Goal: Task Accomplishment & Management: Use online tool/utility

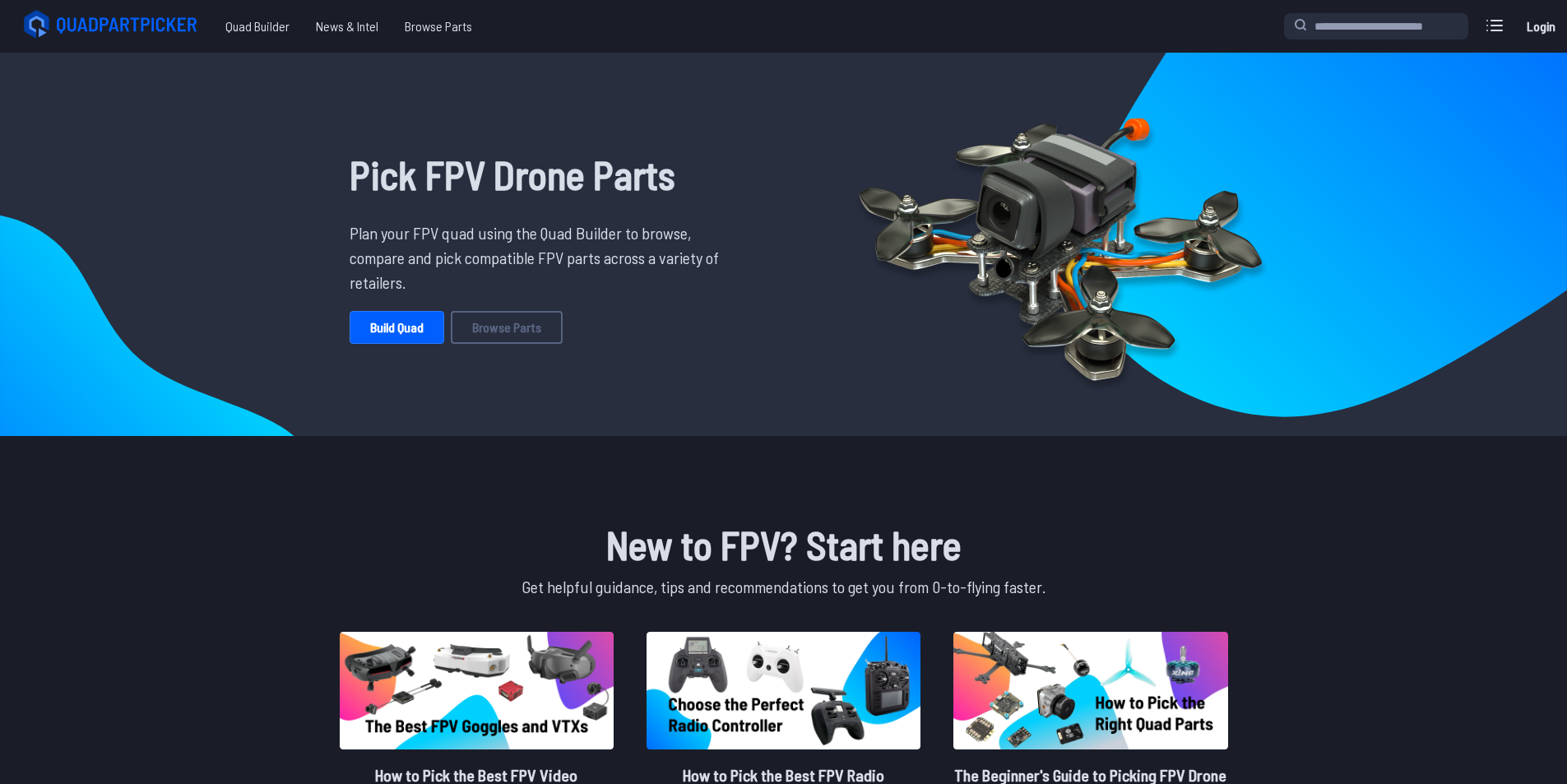
click at [398, 327] on link "Build Quad" at bounding box center [397, 326] width 95 height 33
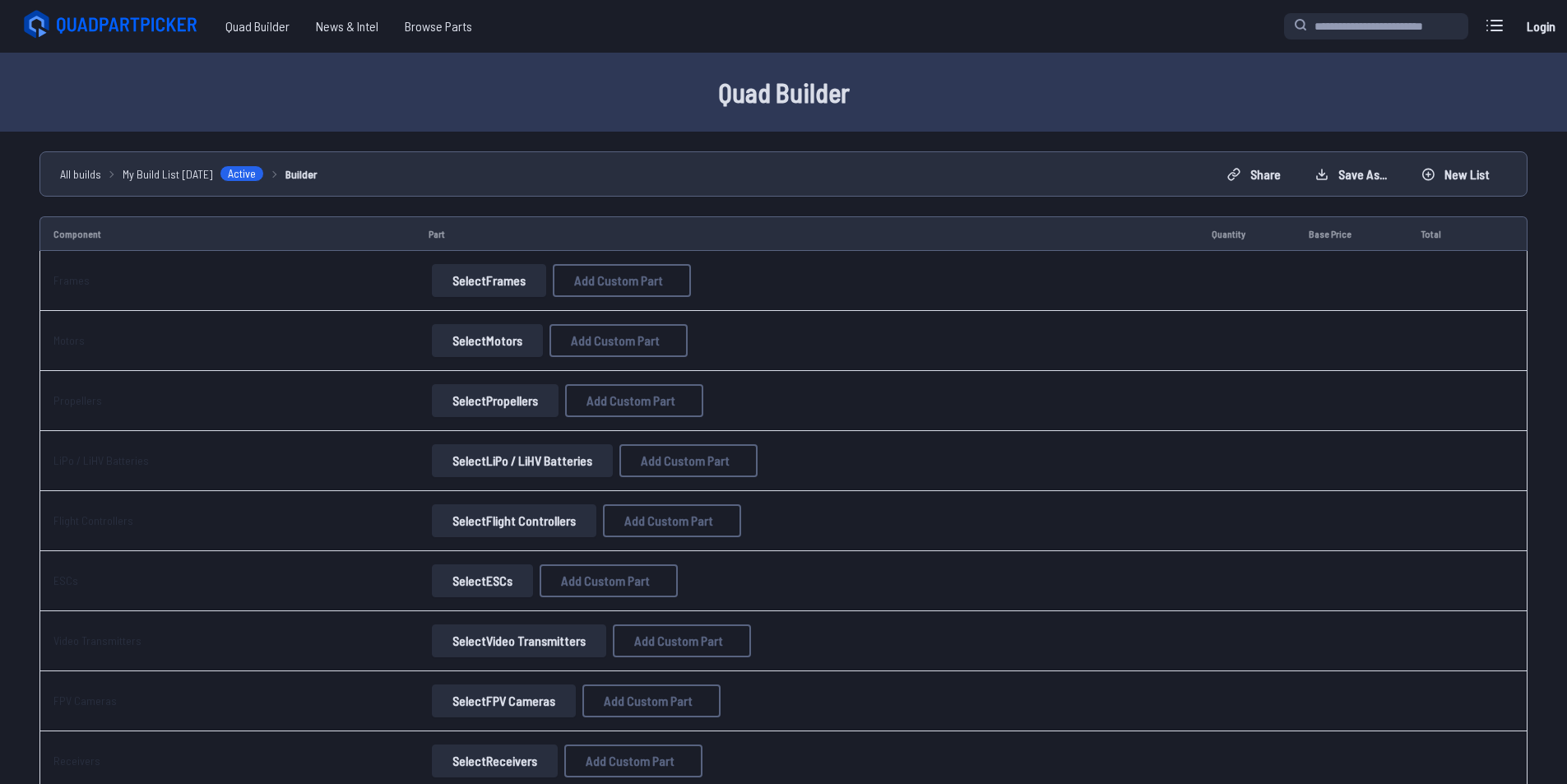
click at [446, 280] on button "Select Frames" at bounding box center [489, 279] width 115 height 33
click at [492, 280] on button "Select Frames" at bounding box center [489, 279] width 115 height 33
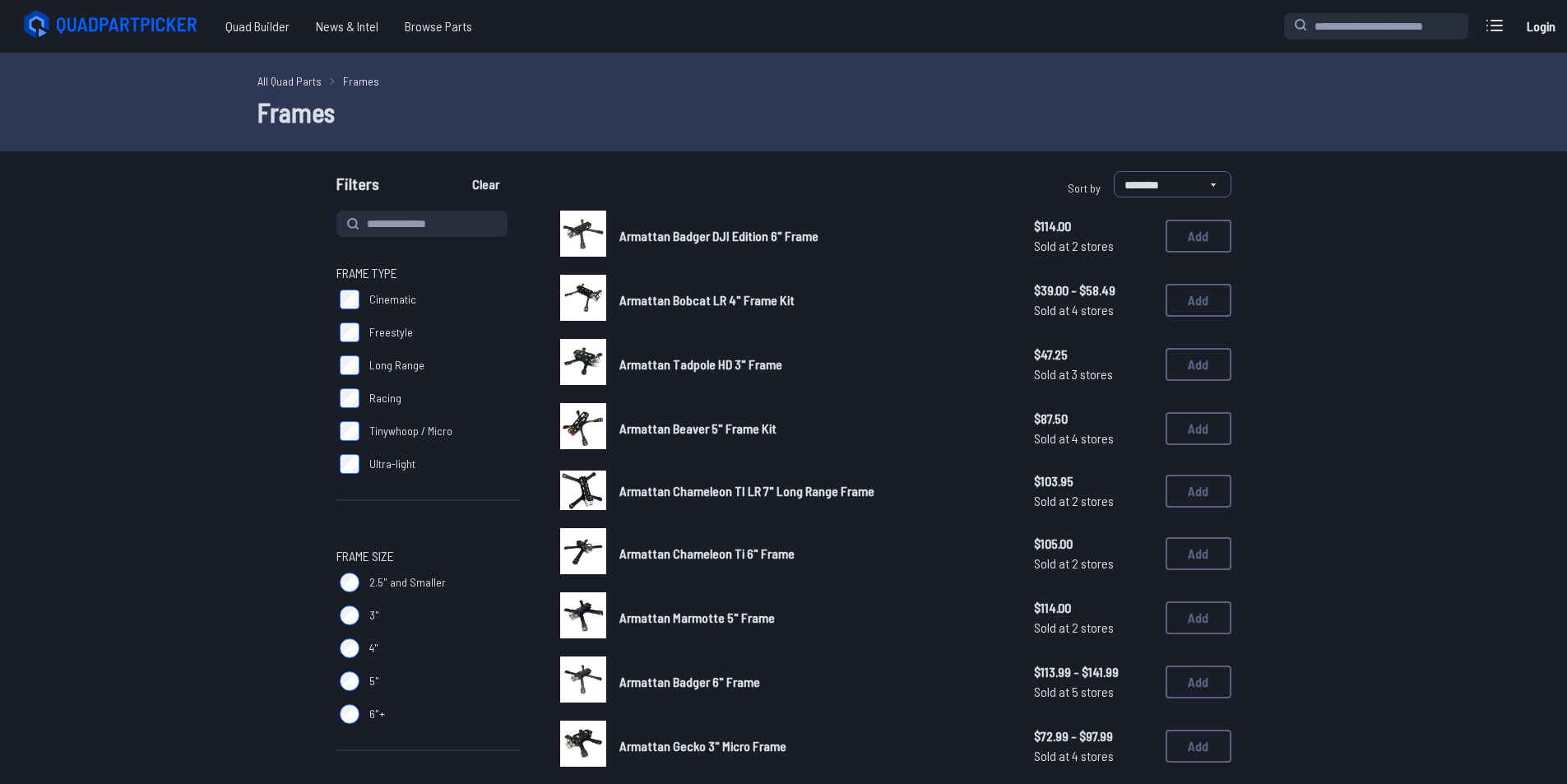
click at [370, 298] on span "Cinematic" at bounding box center [393, 300] width 47 height 17
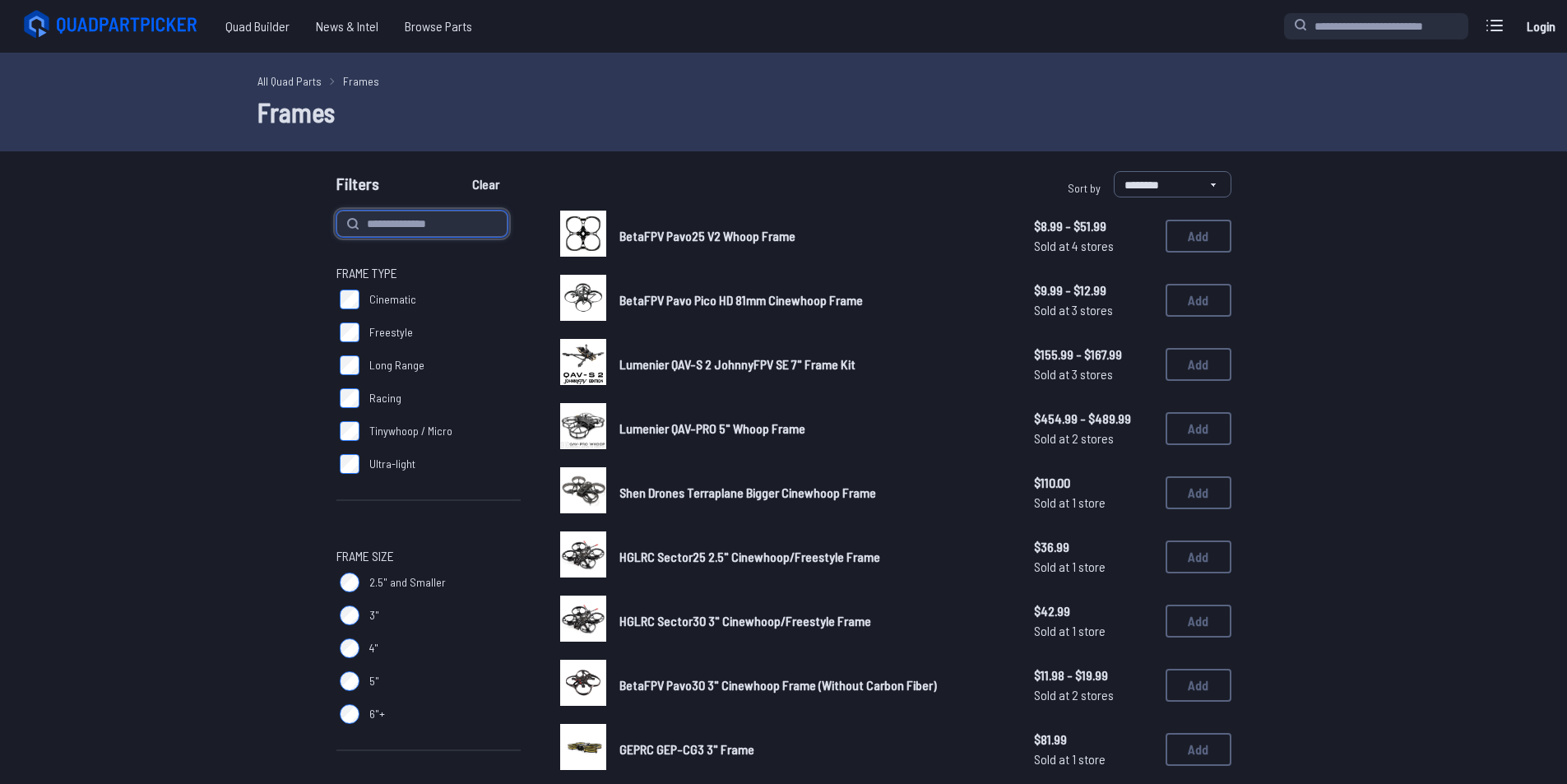
click at [440, 219] on input at bounding box center [422, 223] width 171 height 26
type input "*"
click at [1499, 22] on icon at bounding box center [1495, 26] width 15 height 10
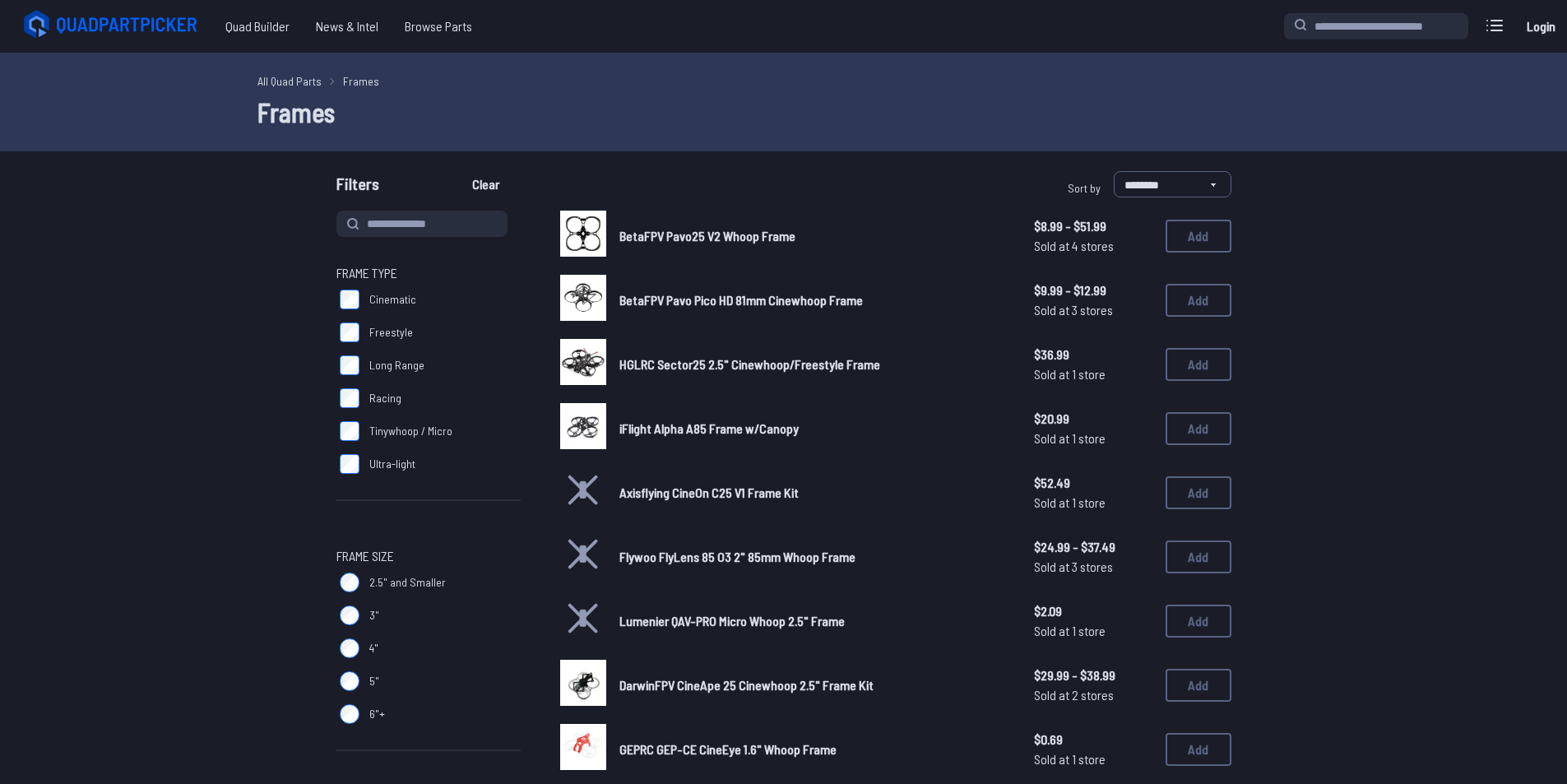
click at [765, 434] on span "iFlight Alpha A85 Frame w/Canopy" at bounding box center [709, 428] width 179 height 16
click at [670, 366] on span "HGLRC Sector25 2.5" Cinewhoop/Freestyle Frame" at bounding box center [750, 364] width 261 height 16
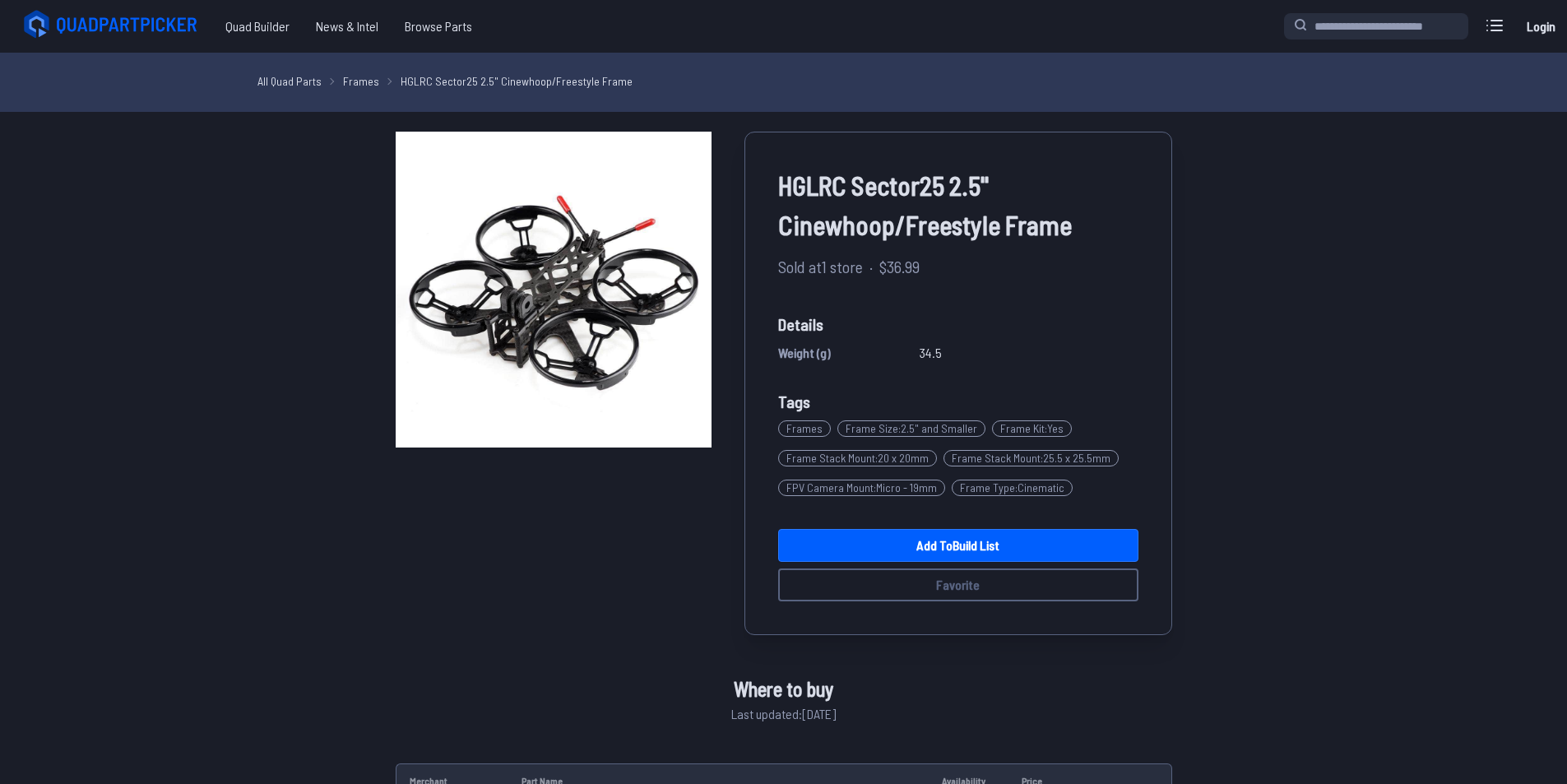
click at [689, 579] on div "HGLRC Sector25 2.5" Cinewhoop/Freestyle Frame Sold at 1 store · $36.99 Details …" at bounding box center [784, 382] width 777 height 503
click at [906, 261] on span "$36.99" at bounding box center [899, 266] width 40 height 24
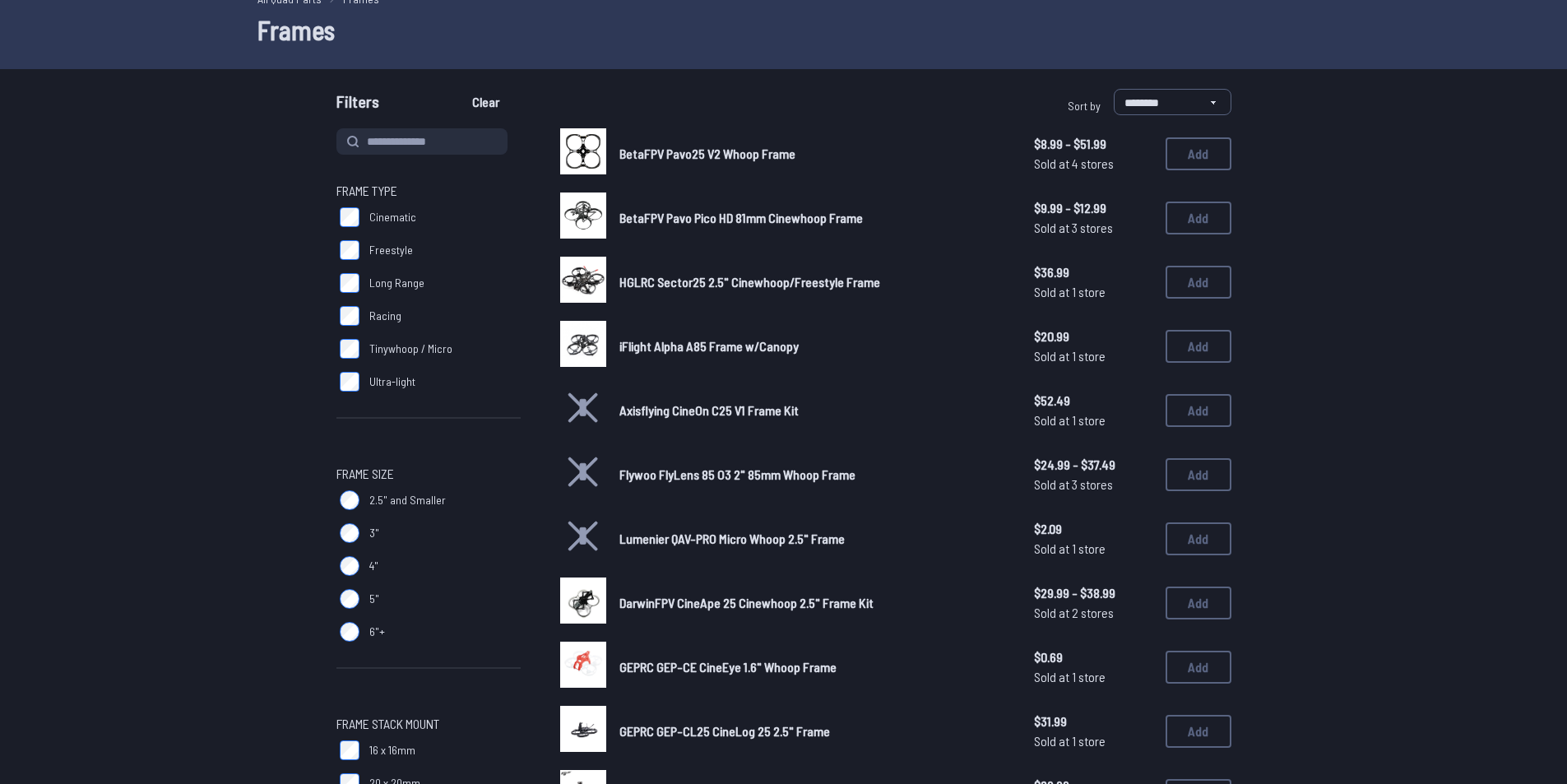
click at [168, 275] on form "**********" at bounding box center [784, 743] width 1567 height 1309
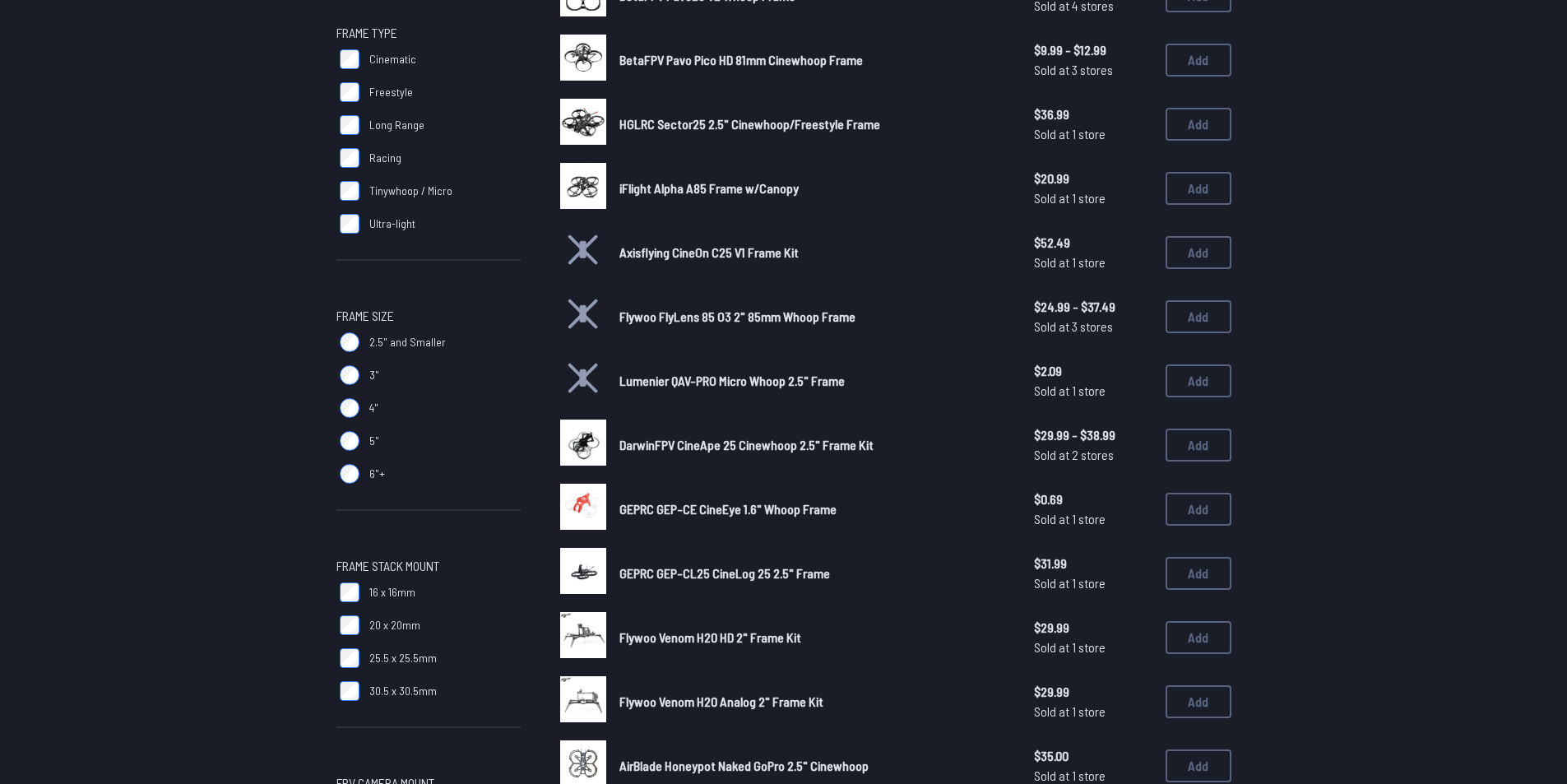
scroll to position [247, 0]
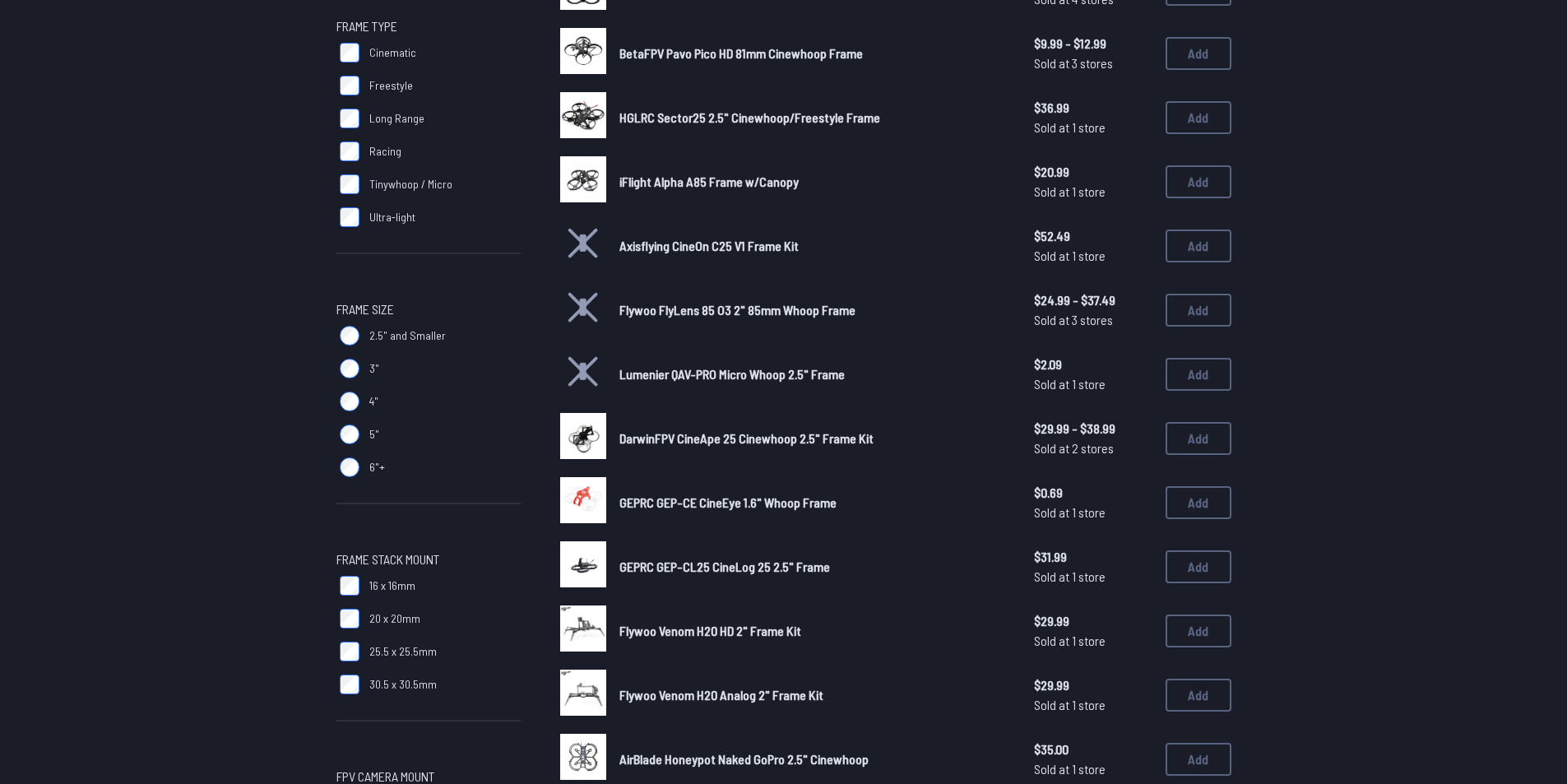
click at [635, 436] on span "DarwinFPV CineApe 25 Cinewhoop 2.5" Frame Kit" at bounding box center [747, 438] width 254 height 16
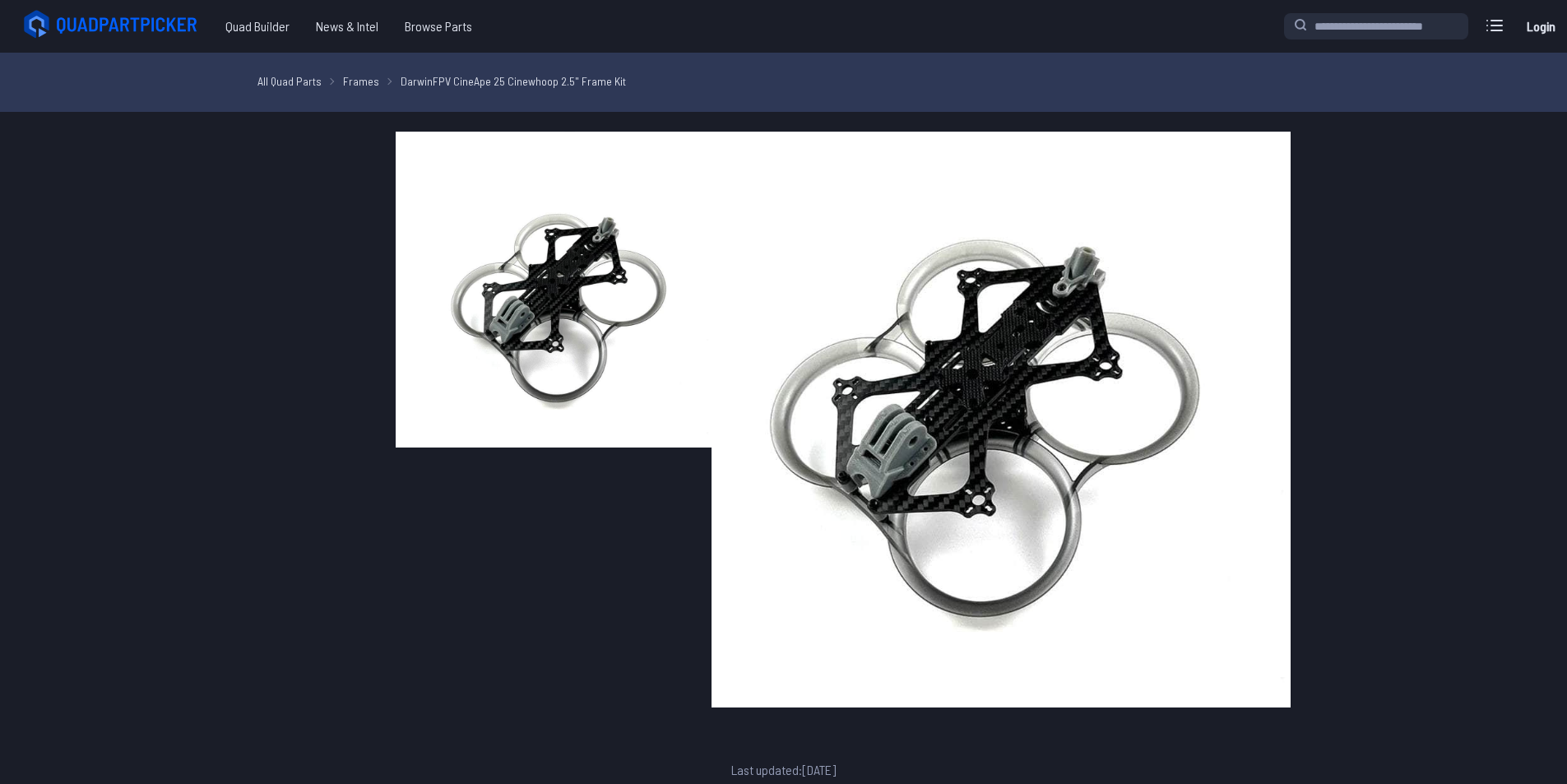
drag, startPoint x: 500, startPoint y: 244, endPoint x: 342, endPoint y: 247, distance: 158.0
click at [342, 247] on div "DarwinFPV CineApe 25 Cinewhoop 2.5" Frame Kit Sold at 2 stores · $29.99 - $38.9…" at bounding box center [784, 546] width 934 height 829
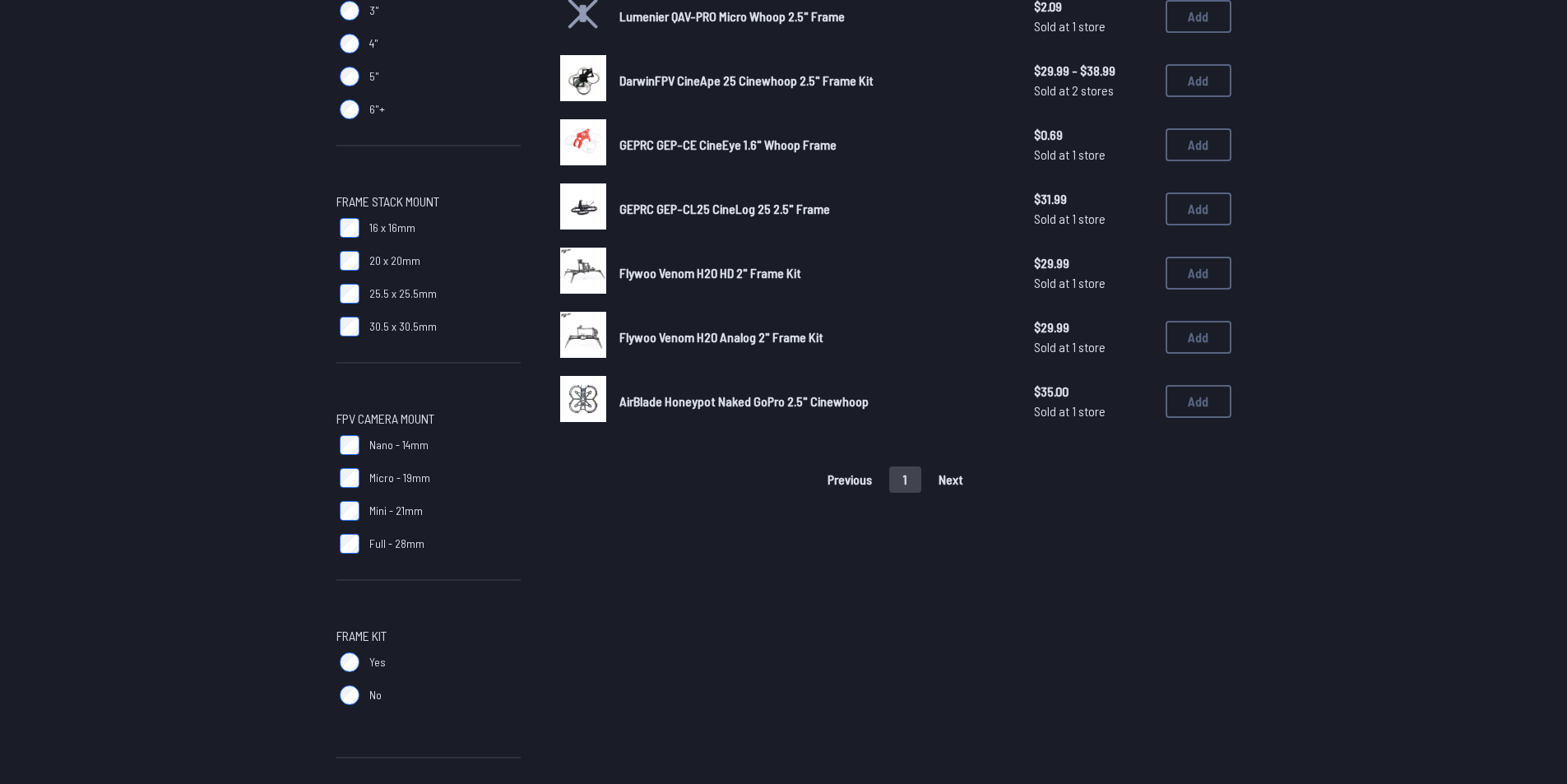
scroll to position [658, 0]
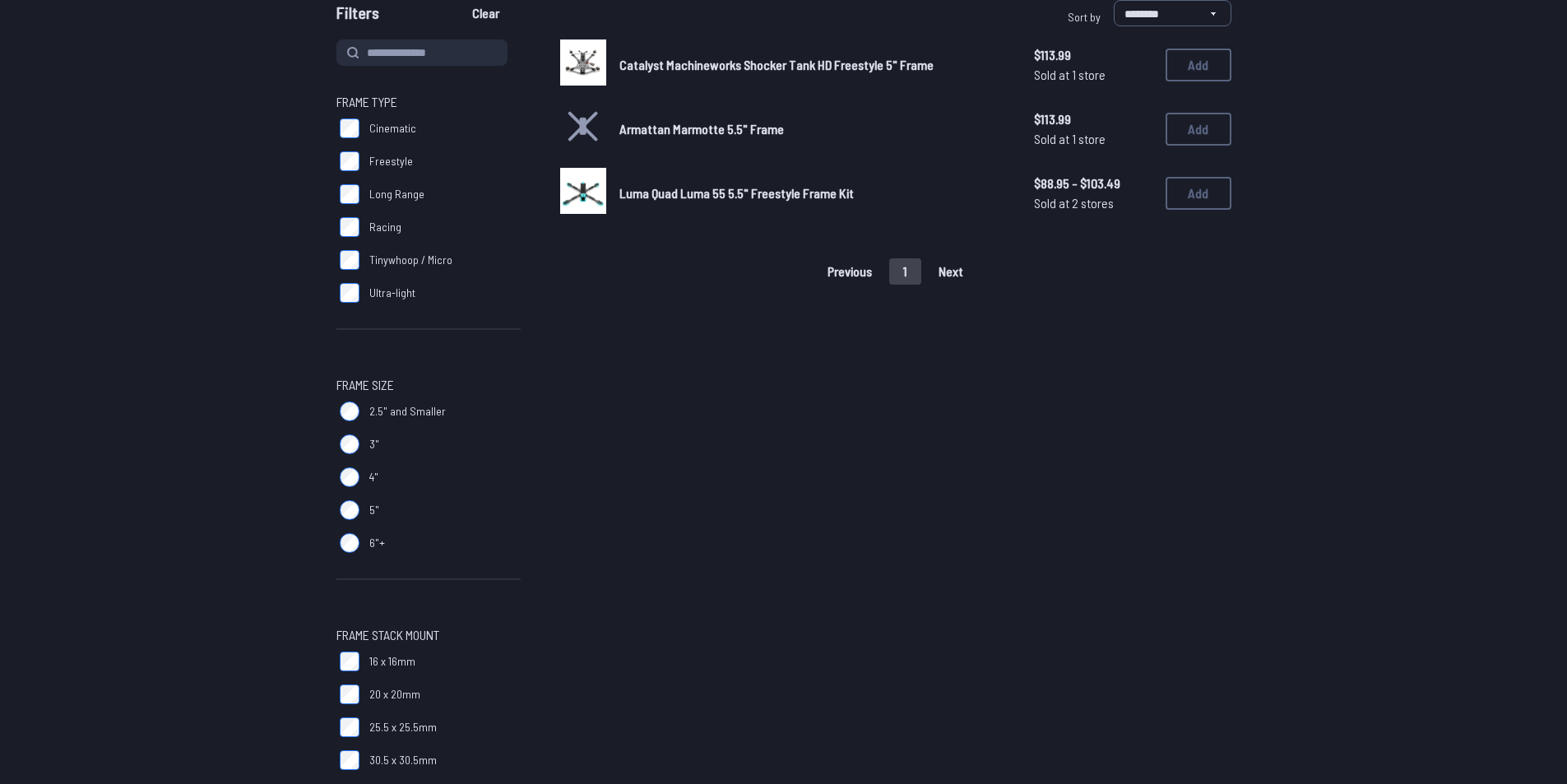
scroll to position [247, 0]
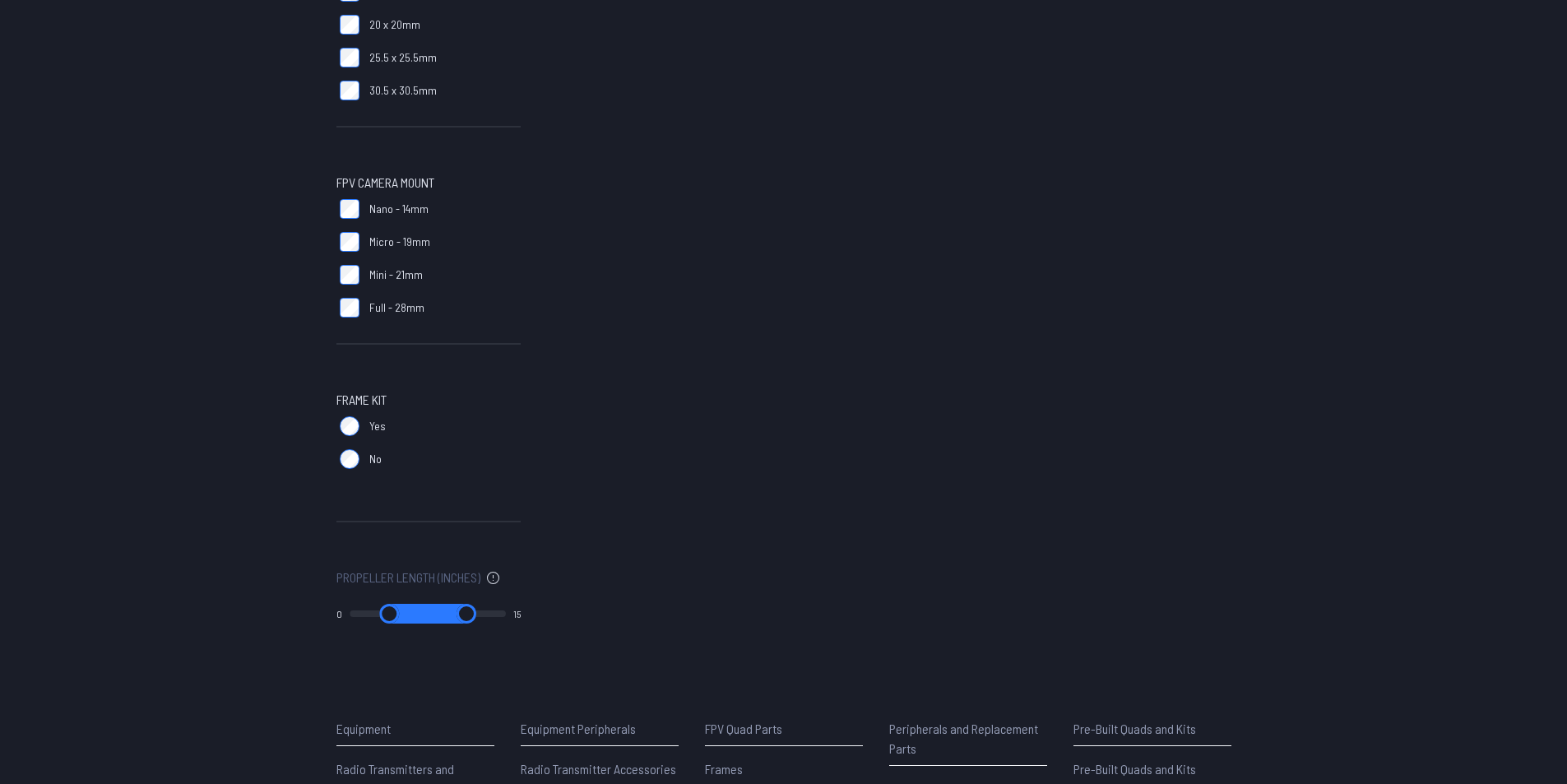
scroll to position [822, 0]
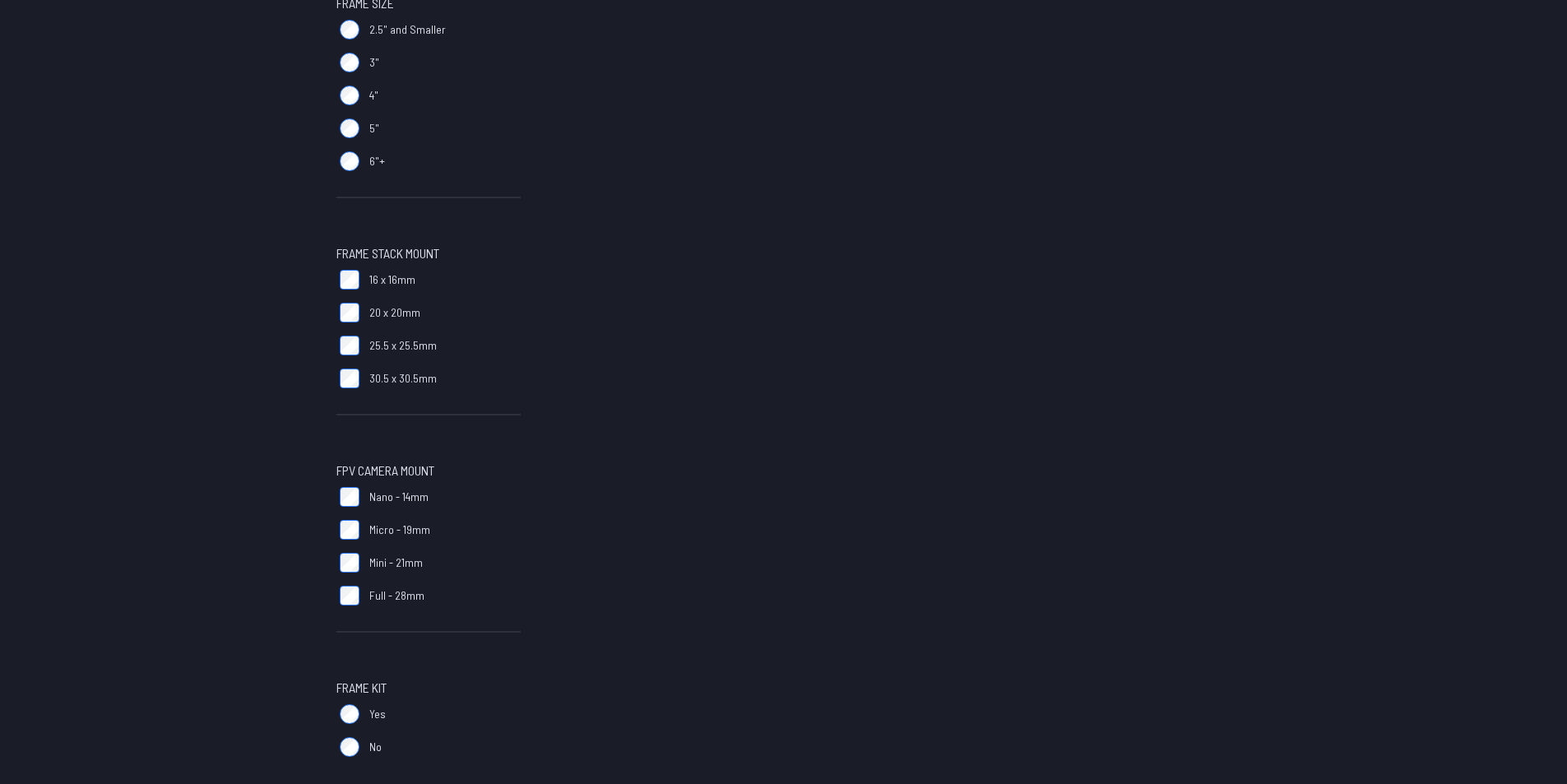
scroll to position [576, 0]
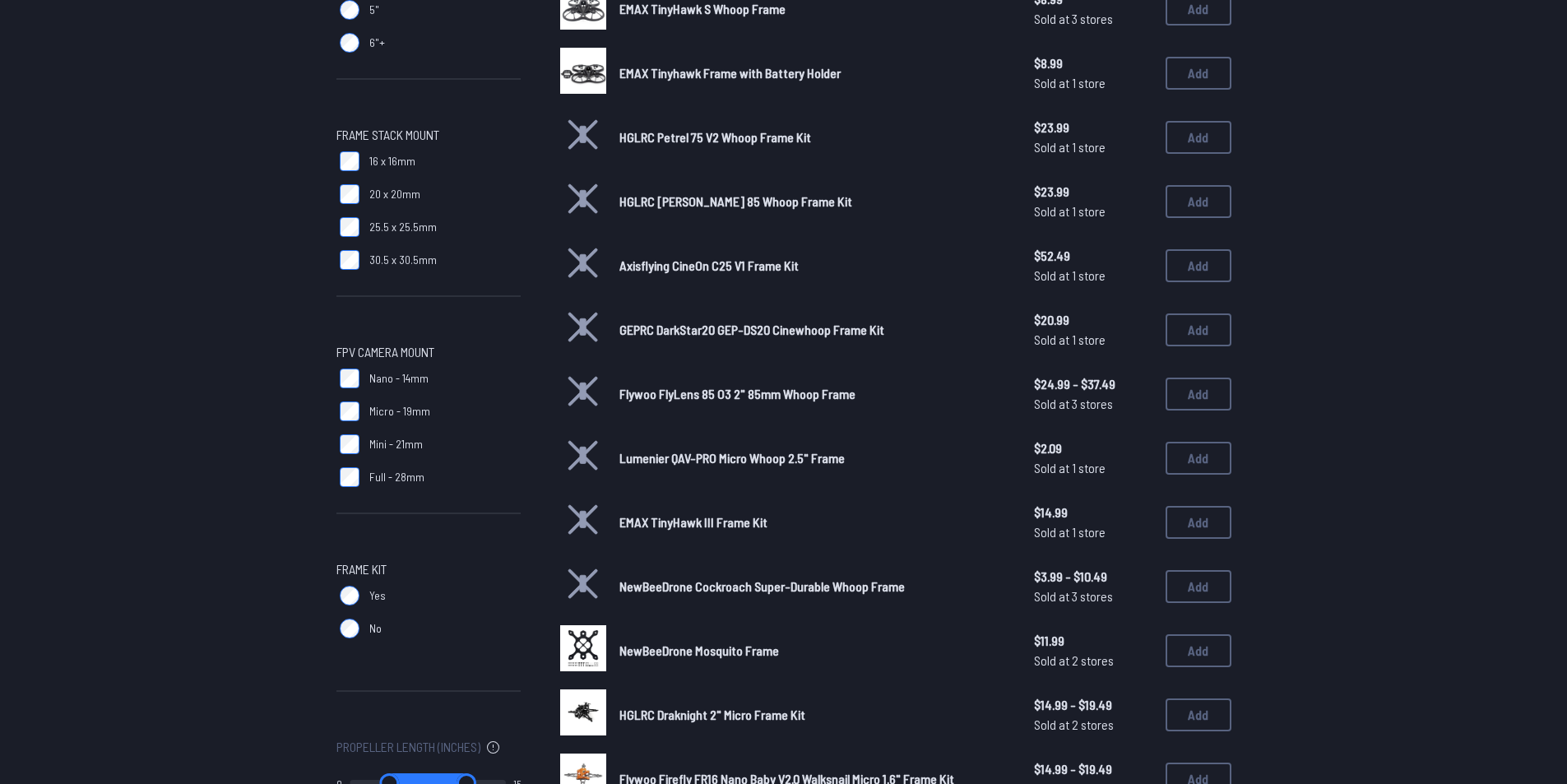
scroll to position [658, 0]
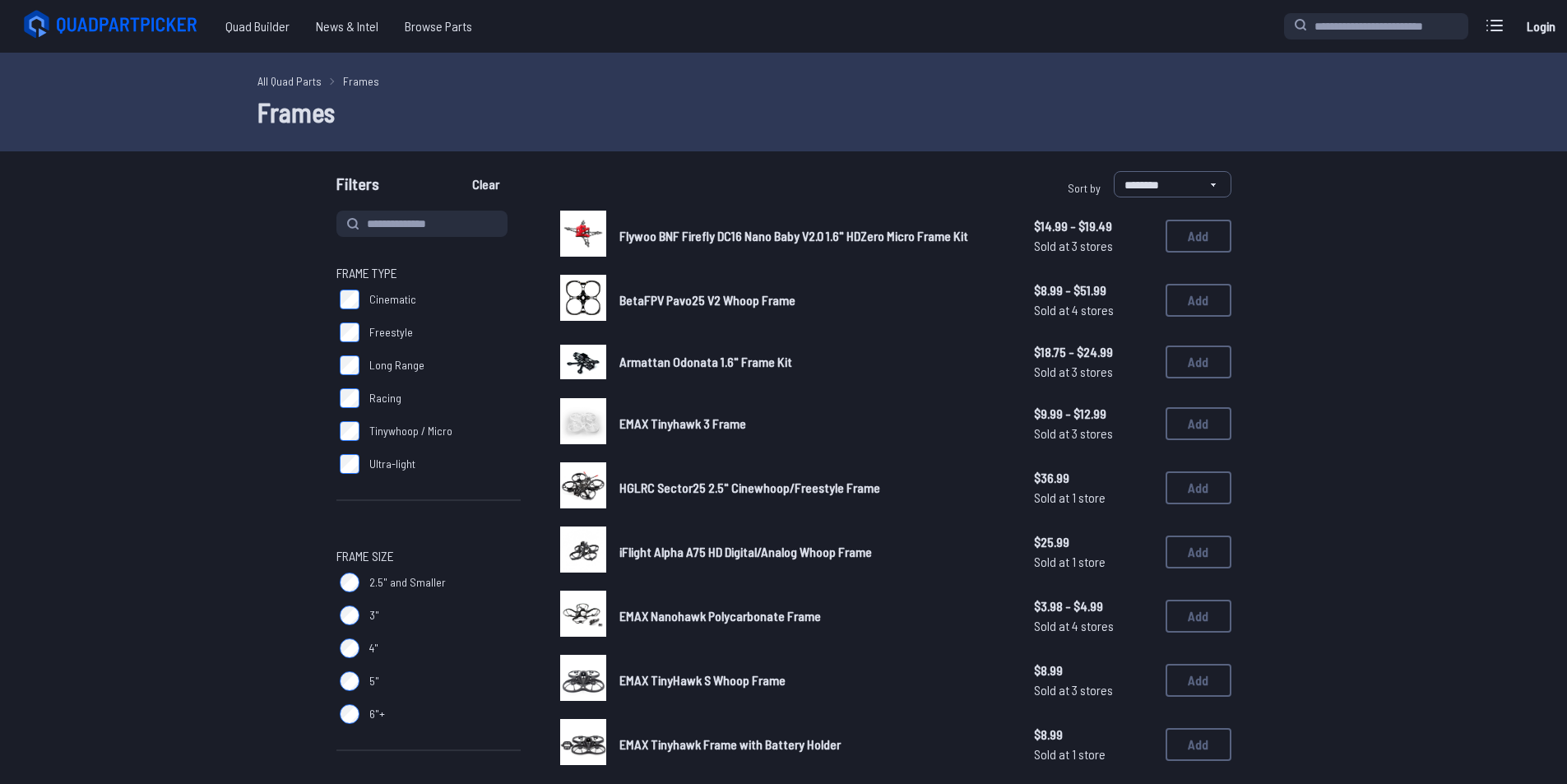
click at [580, 483] on img at bounding box center [583, 484] width 46 height 46
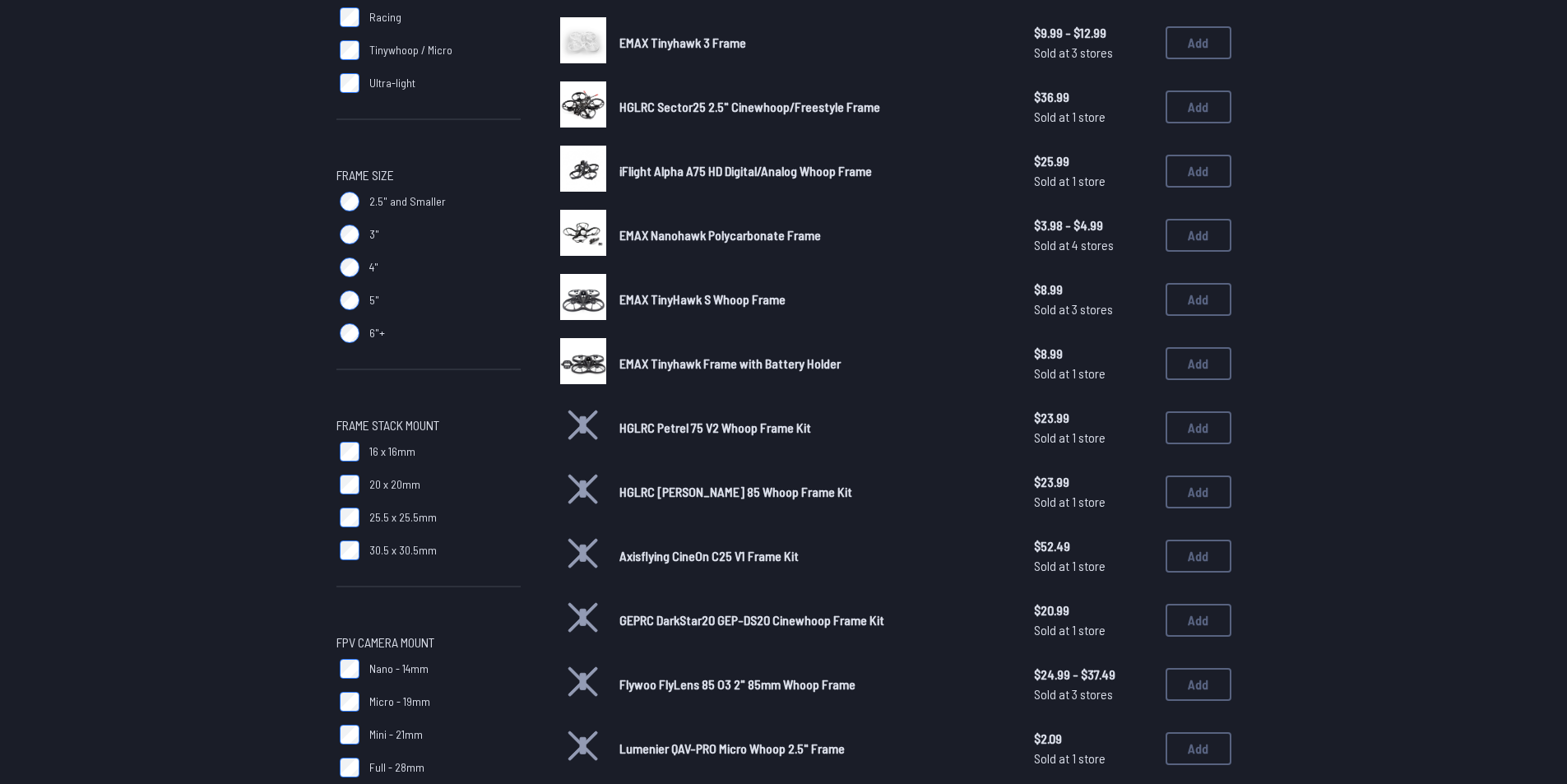
scroll to position [411, 0]
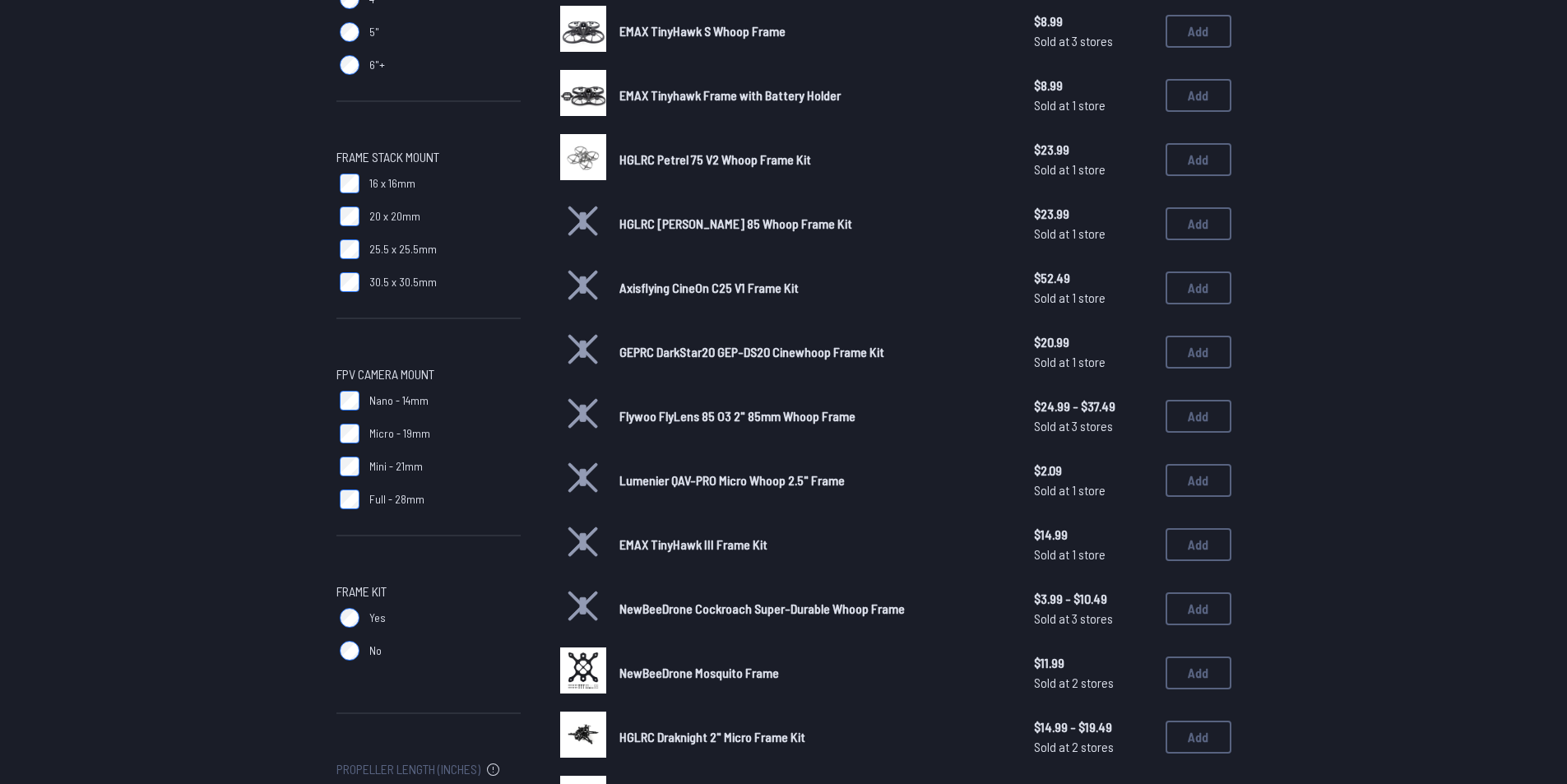
scroll to position [658, 0]
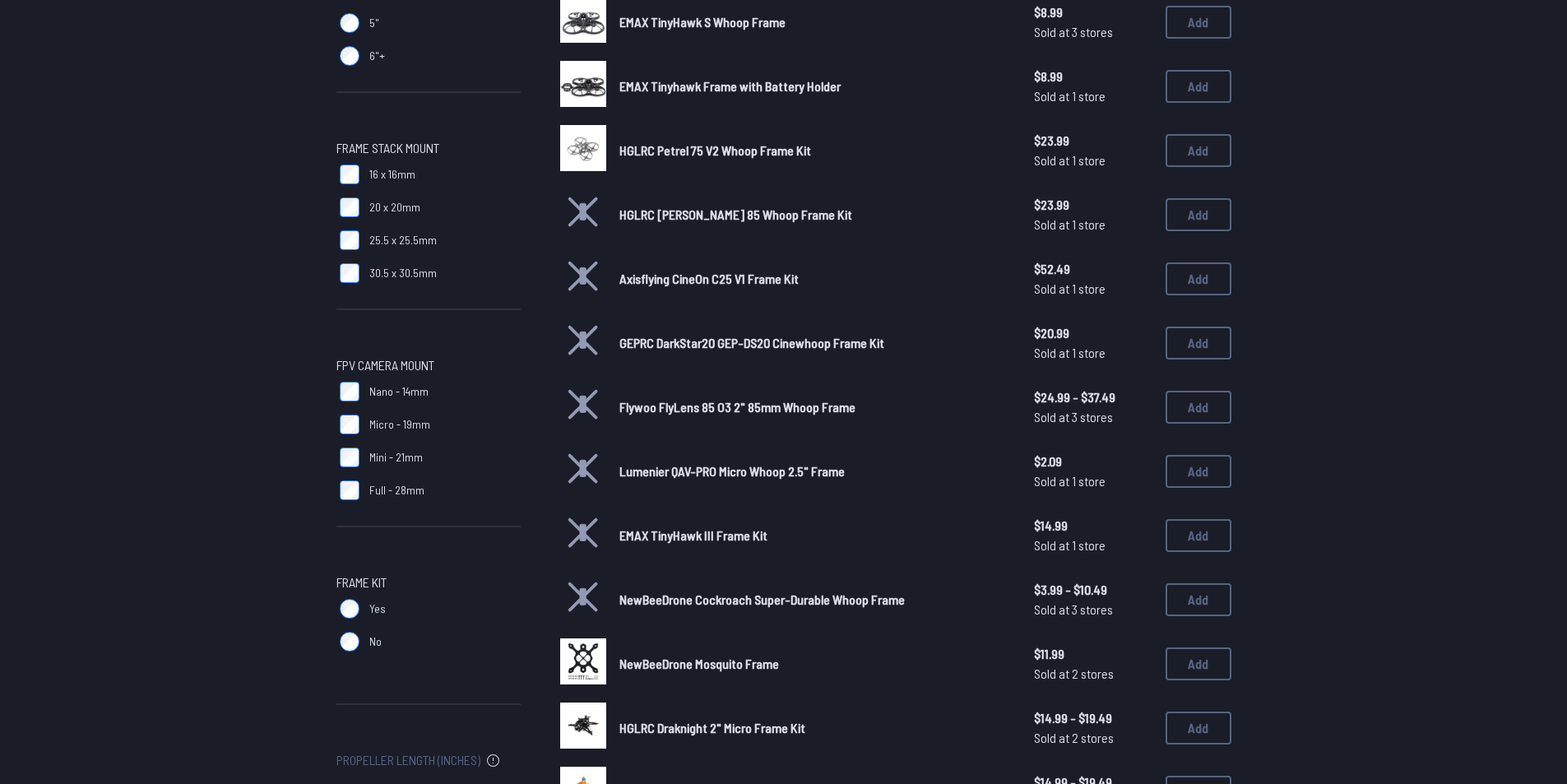
click at [581, 273] on icon at bounding box center [583, 275] width 28 height 28
click at [645, 278] on span "Axisflying CineOn C25 V1 Frame Kit" at bounding box center [709, 278] width 179 height 16
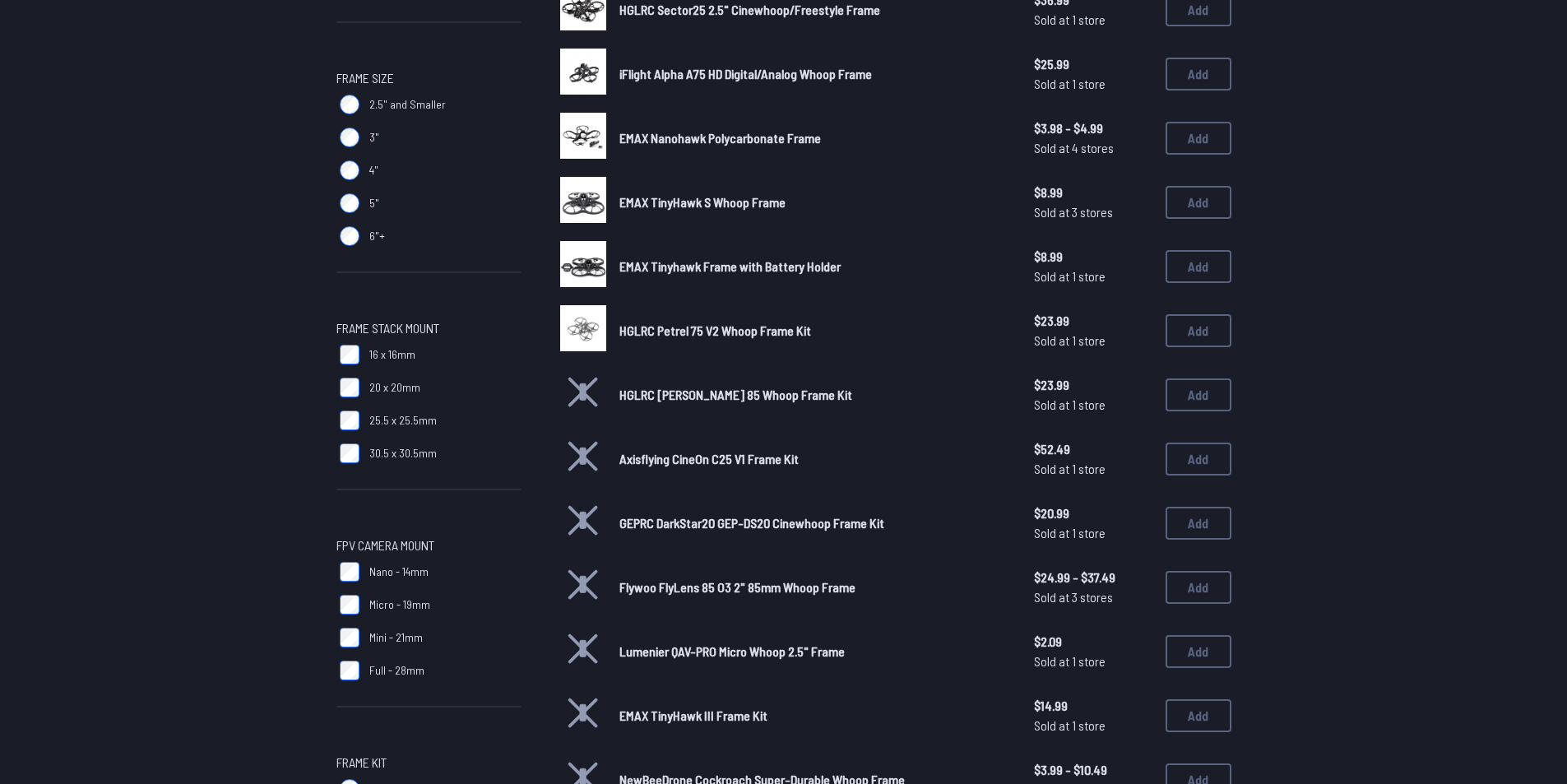
scroll to position [494, 0]
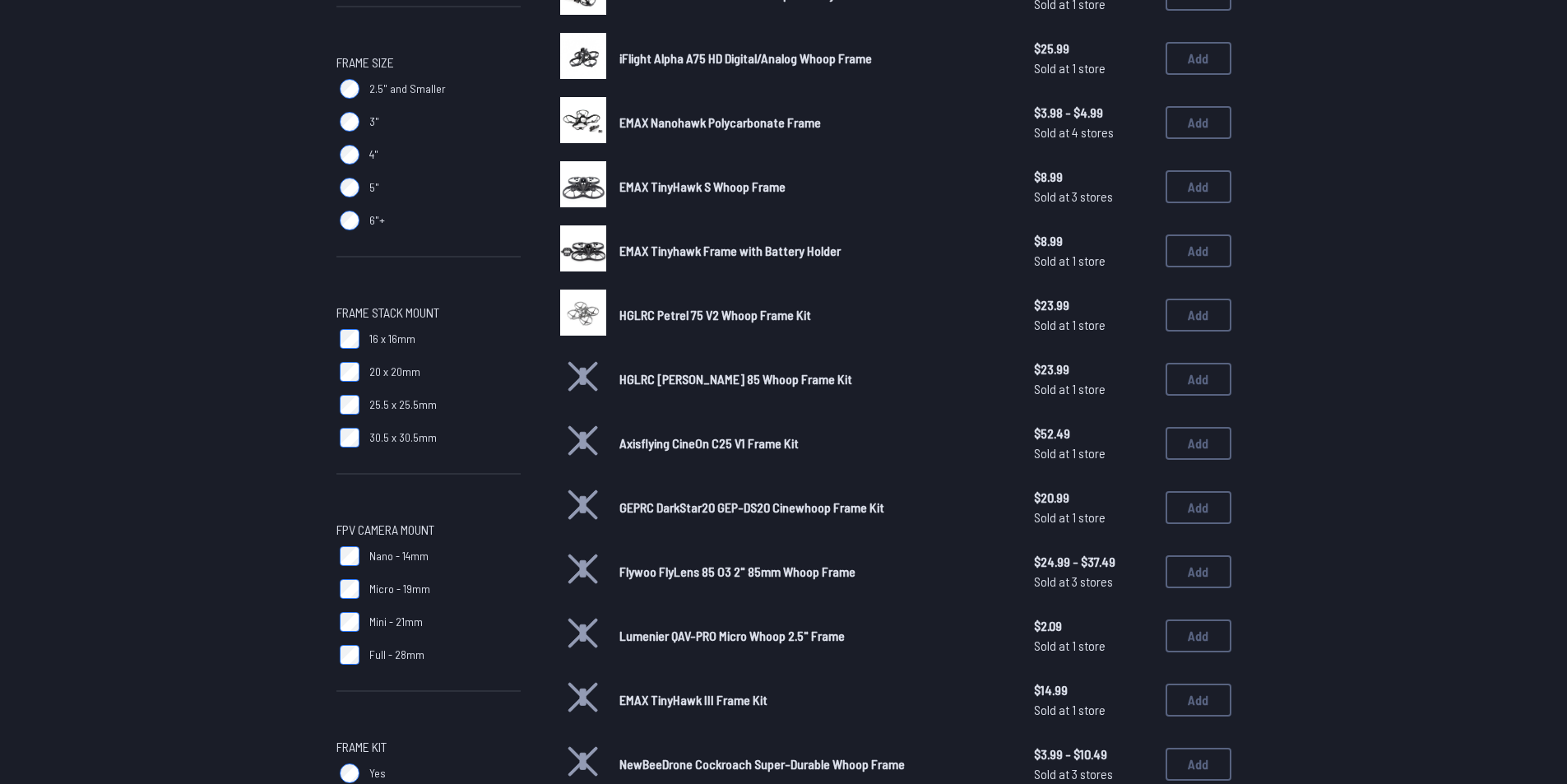
click at [401, 435] on span "30.5 x 30.5mm" at bounding box center [403, 438] width 68 height 17
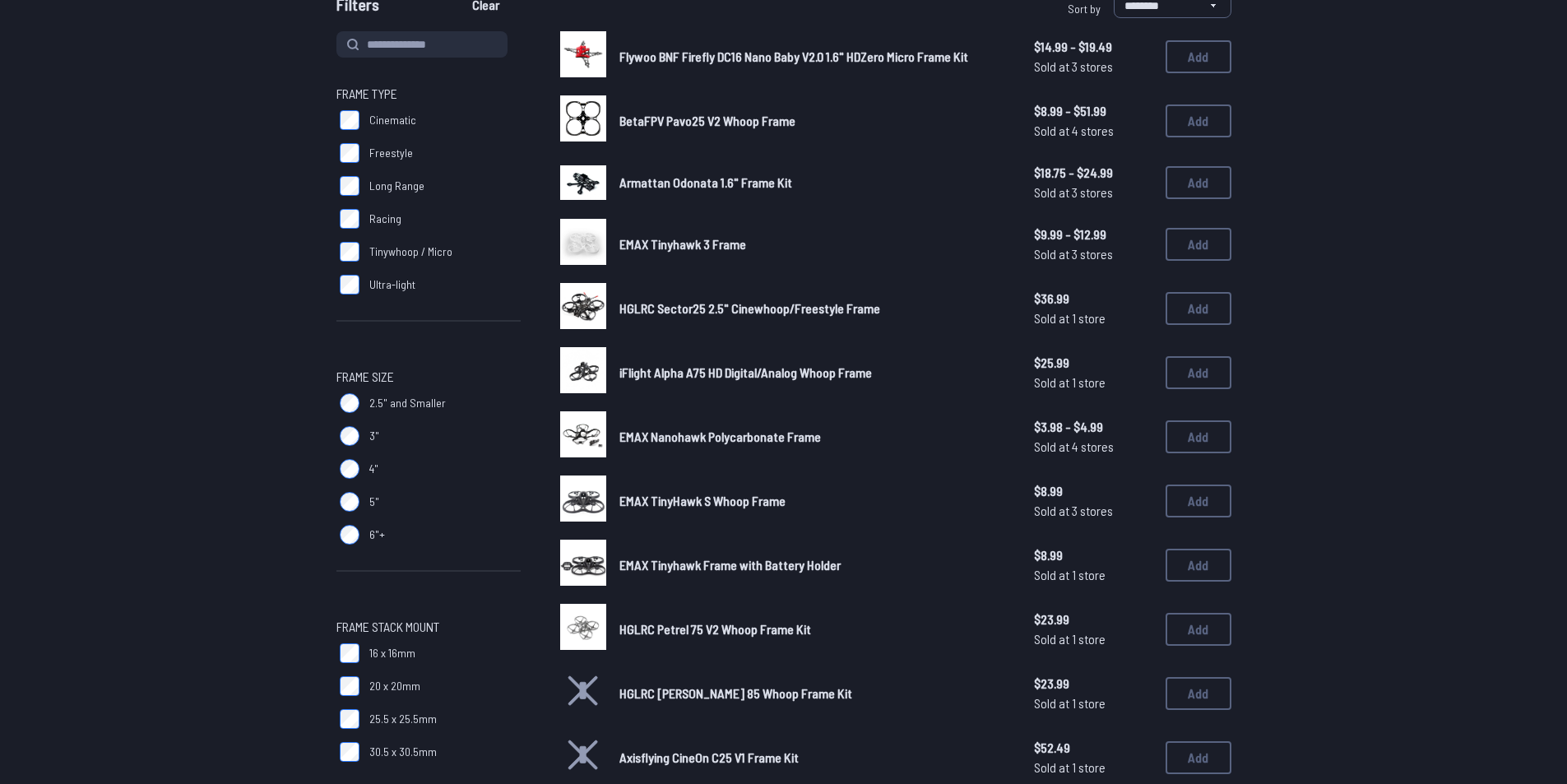
scroll to position [165, 0]
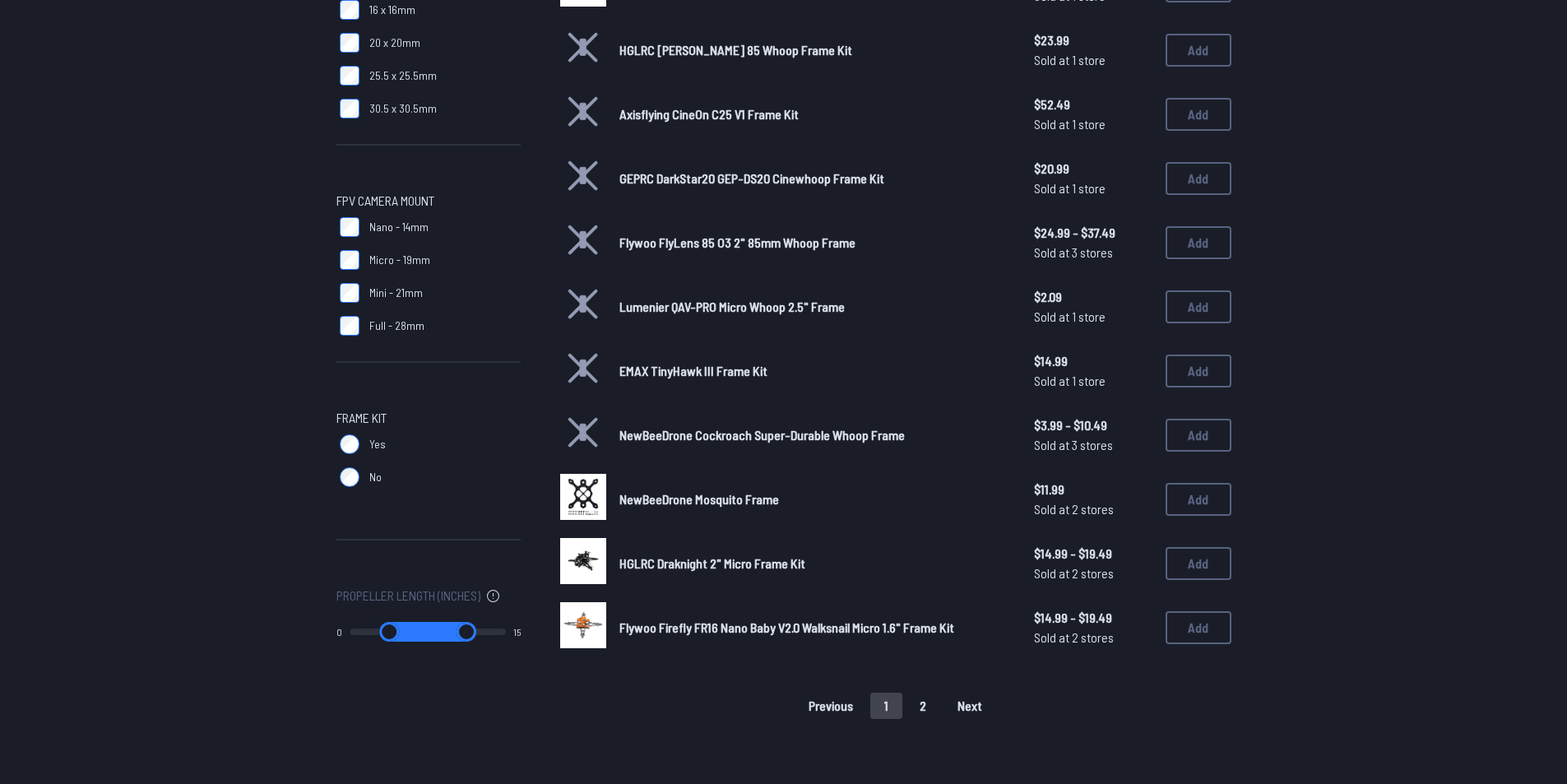
scroll to position [234, 0]
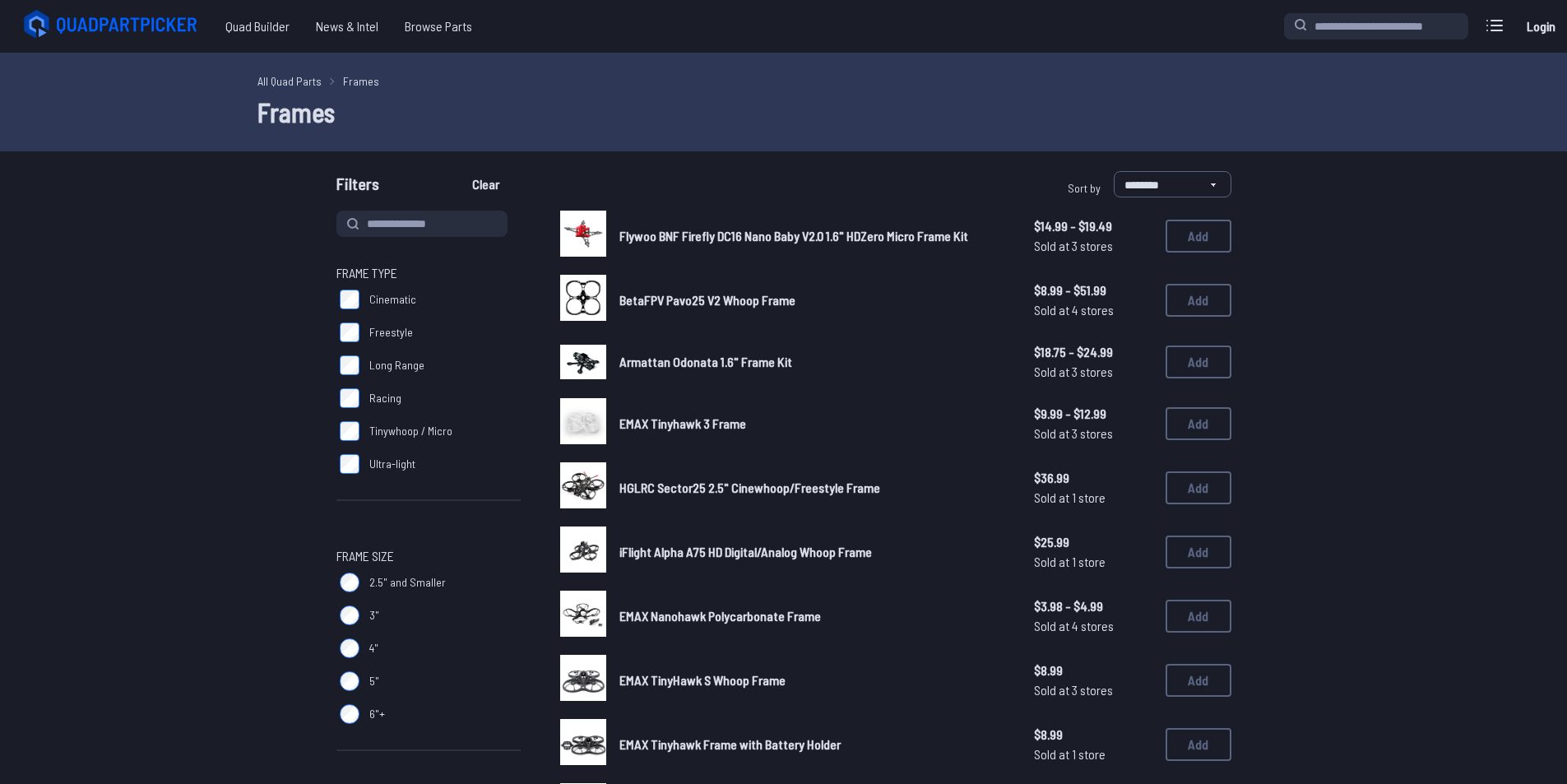
scroll to position [658, 0]
